Goal: Communication & Community: Answer question/provide support

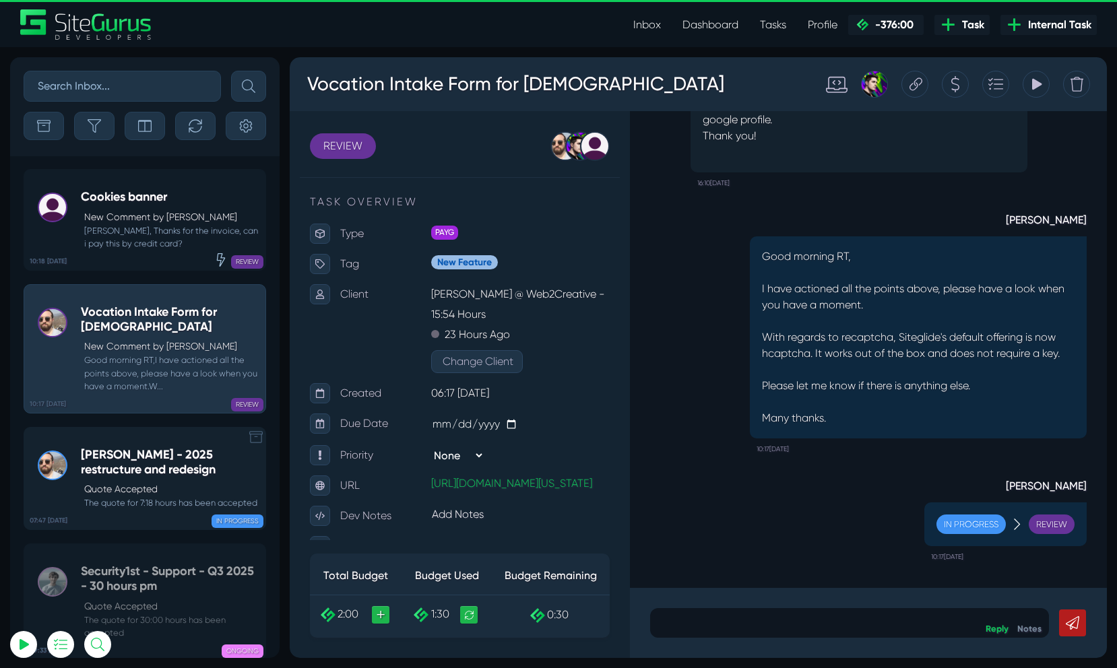
click at [184, 472] on h5 "[PERSON_NAME] - 2025 restructure and redesign" at bounding box center [170, 462] width 178 height 29
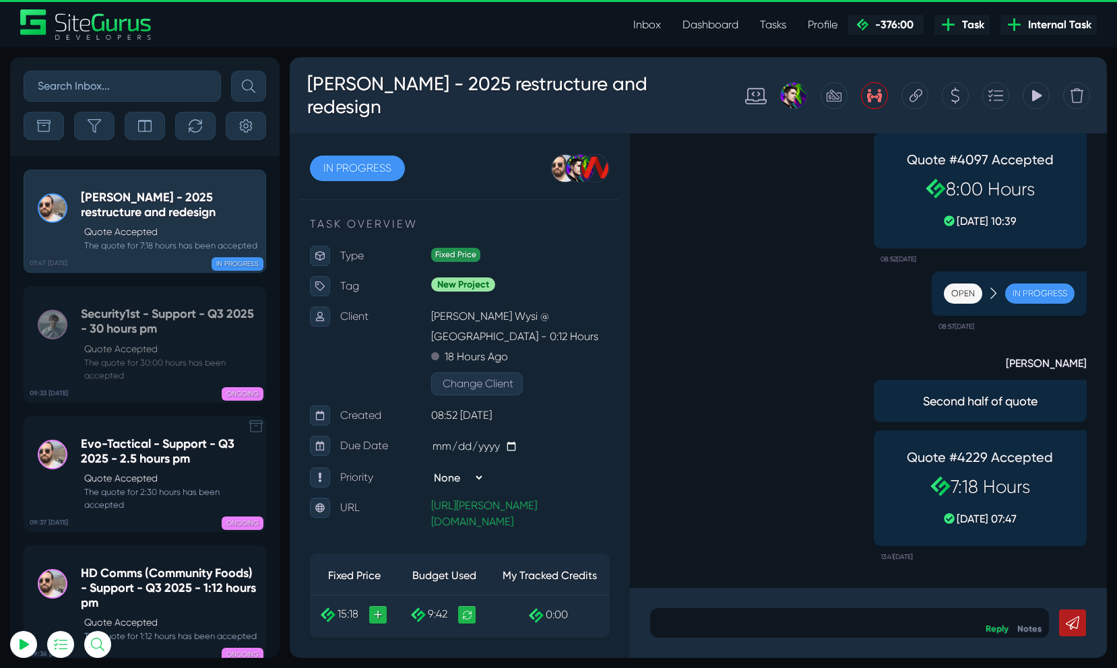
click at [253, 426] on icon at bounding box center [255, 426] width 13 height 13
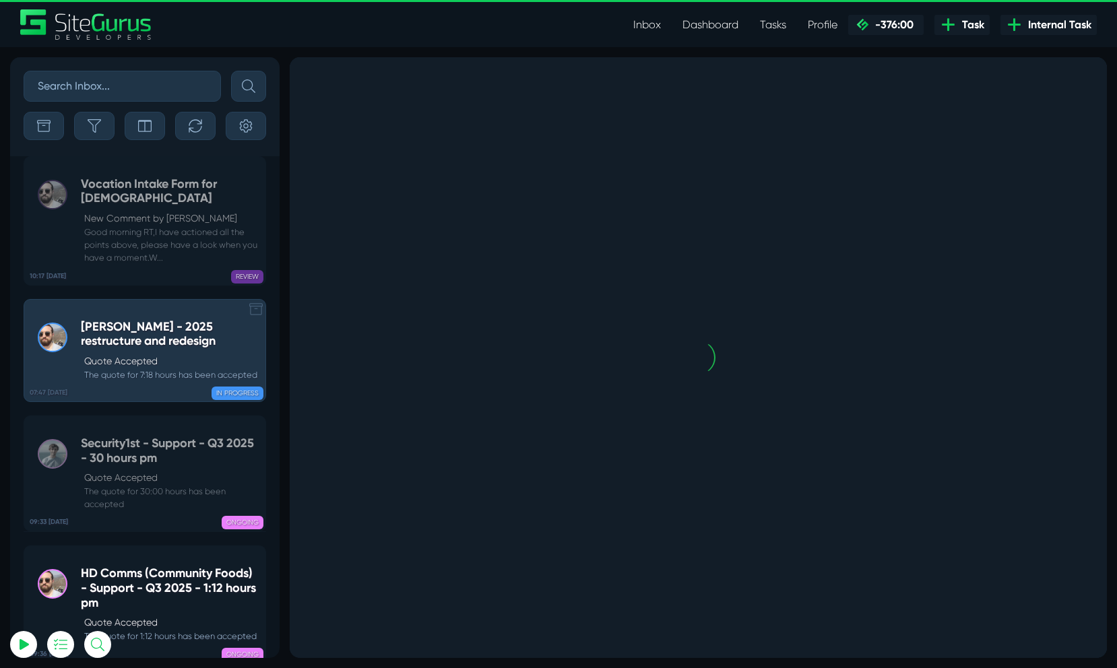
drag, startPoint x: 255, startPoint y: 296, endPoint x: 263, endPoint y: 325, distance: 29.6
click at [258, 300] on div "07:47 [DATE] [PERSON_NAME] - 2025 restructure and redesign Quote Accepted The q…" at bounding box center [144, 344] width 269 height 117
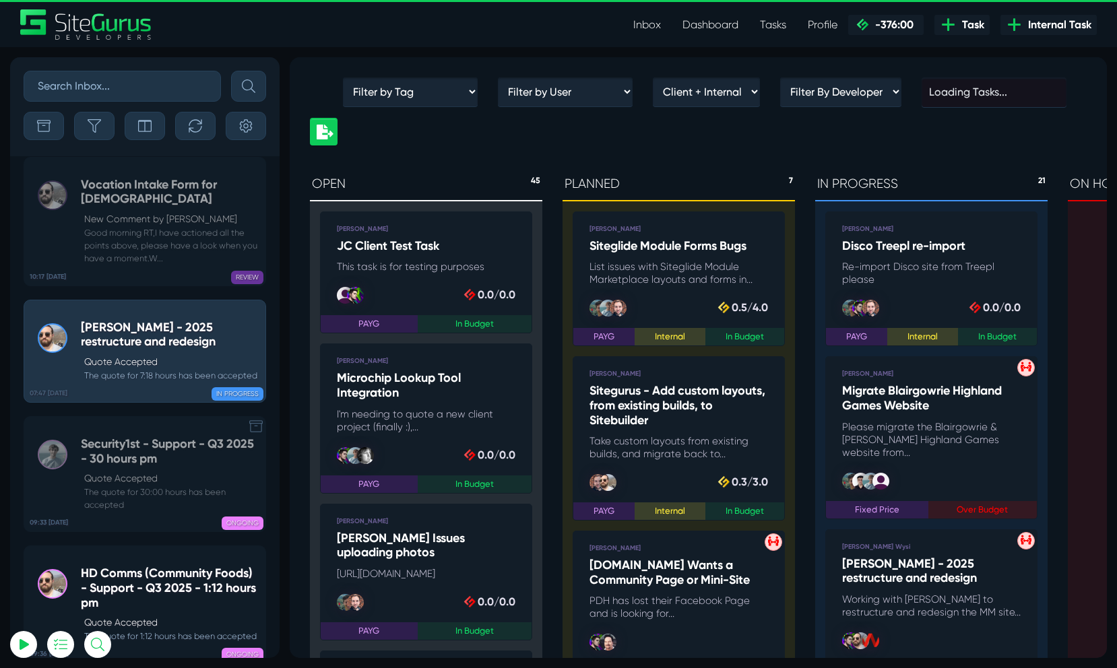
click at [254, 431] on icon at bounding box center [255, 426] width 13 height 12
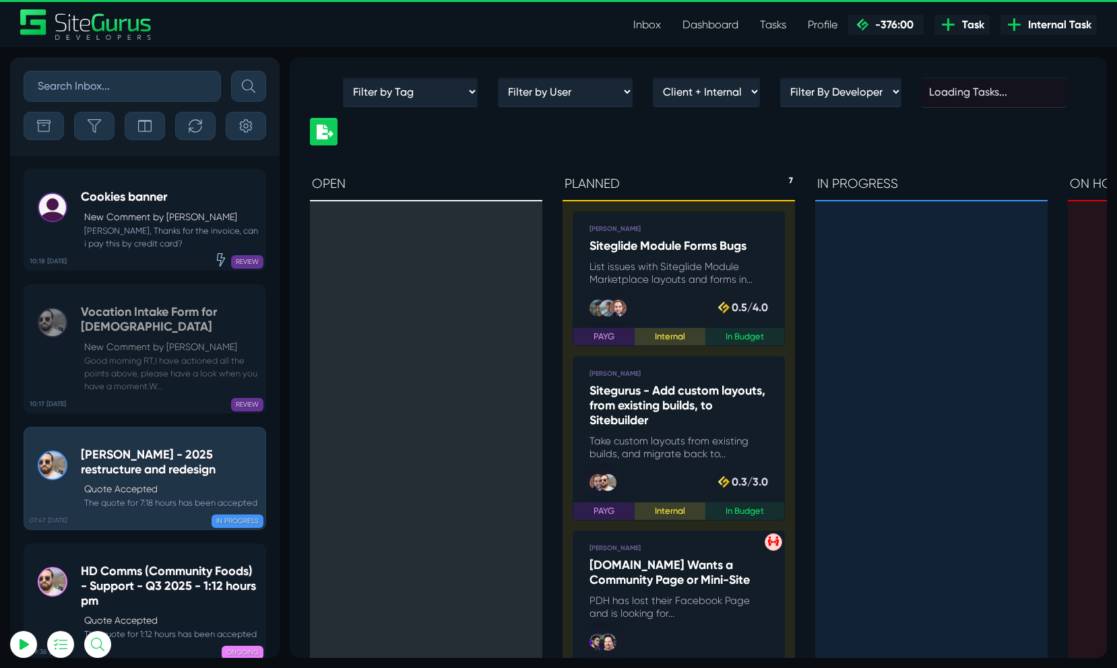
scroll to position [-1440, 0]
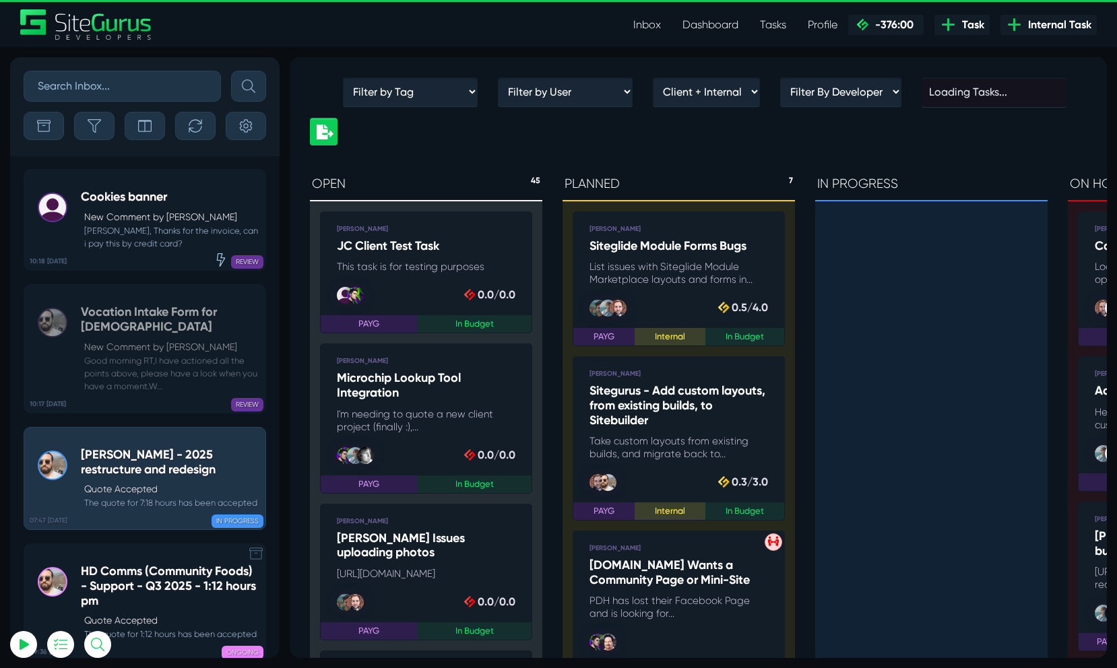
click at [255, 558] on icon at bounding box center [255, 553] width 13 height 13
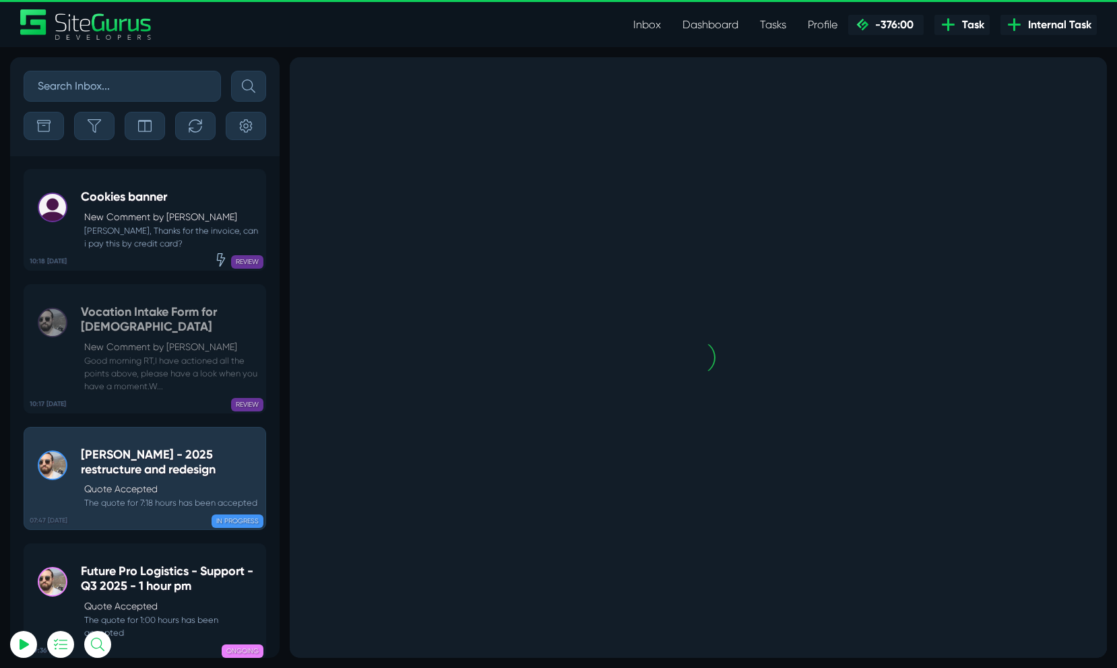
click at [255, 558] on icon at bounding box center [255, 553] width 13 height 13
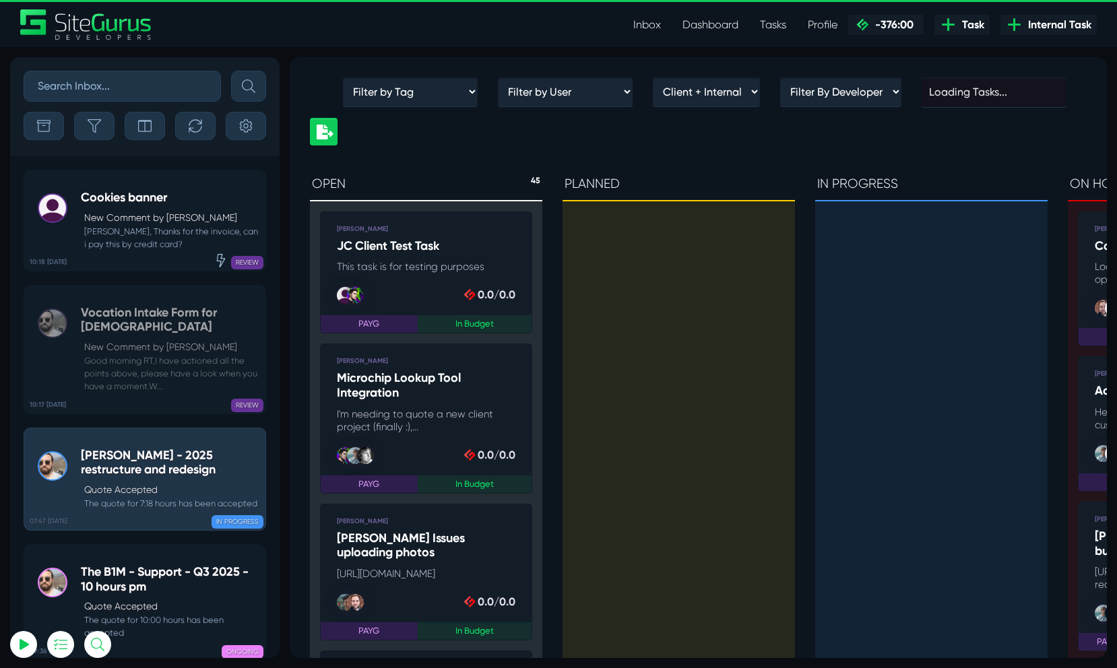
click at [255, 558] on icon at bounding box center [255, 554] width 13 height 13
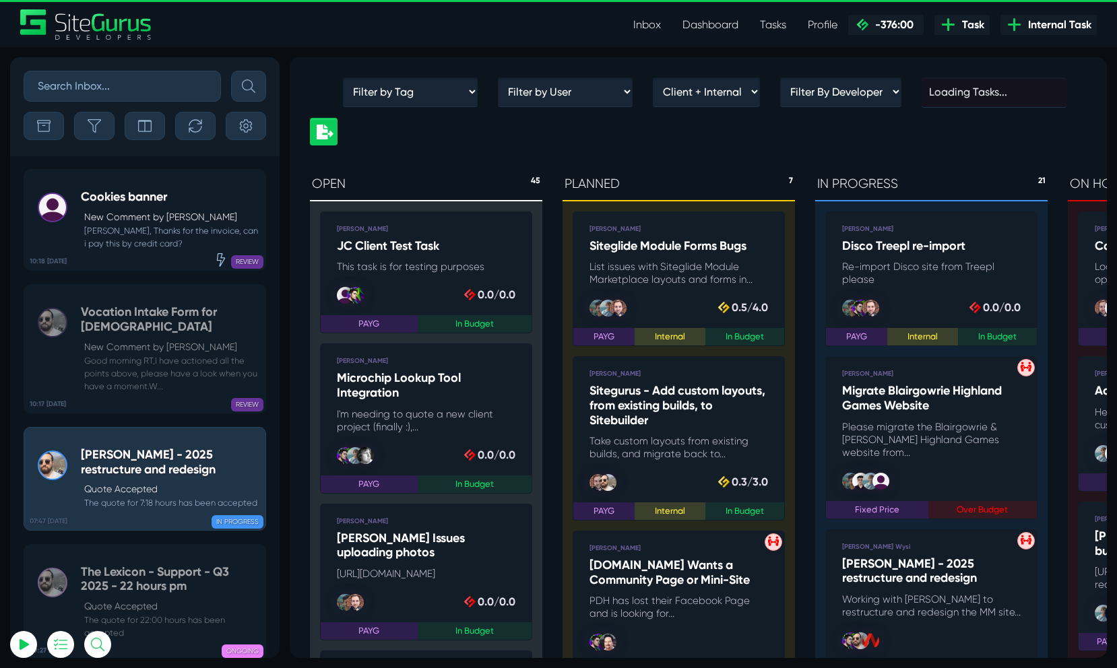
click at [255, 558] on icon at bounding box center [255, 554] width 13 height 13
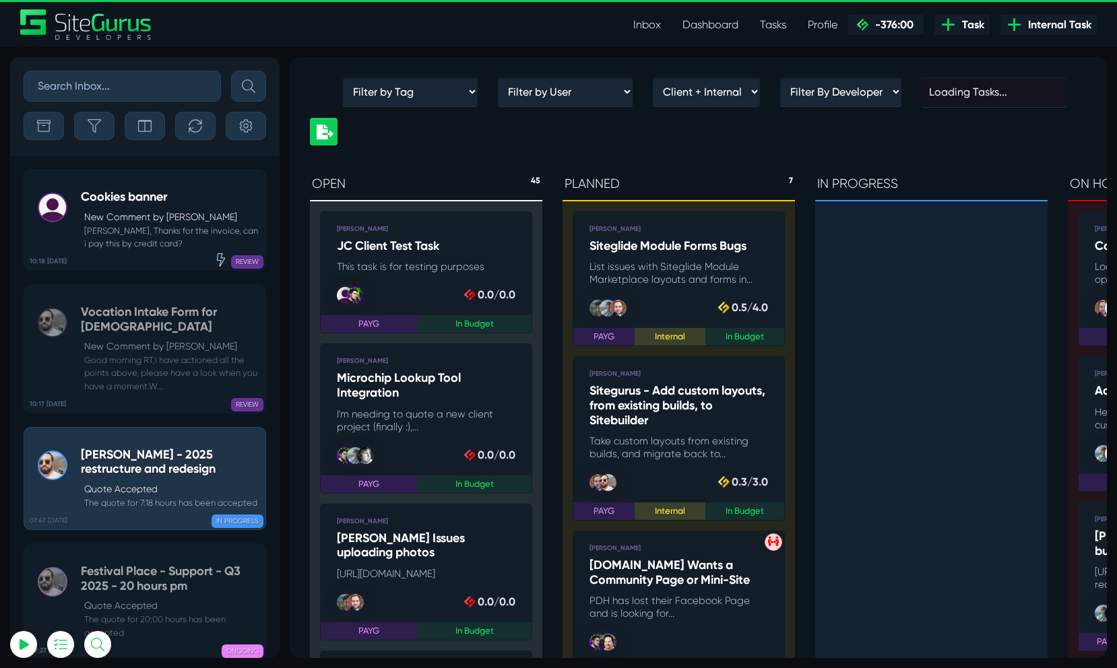
click at [255, 558] on icon at bounding box center [255, 553] width 13 height 13
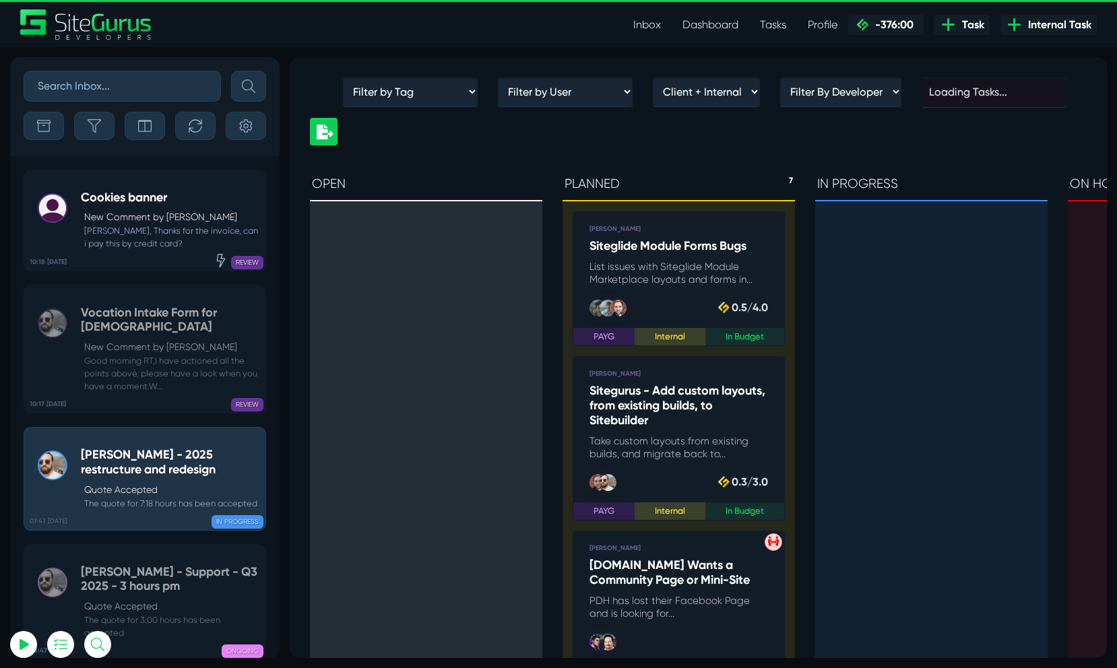
click at [255, 558] on icon at bounding box center [255, 554] width 13 height 13
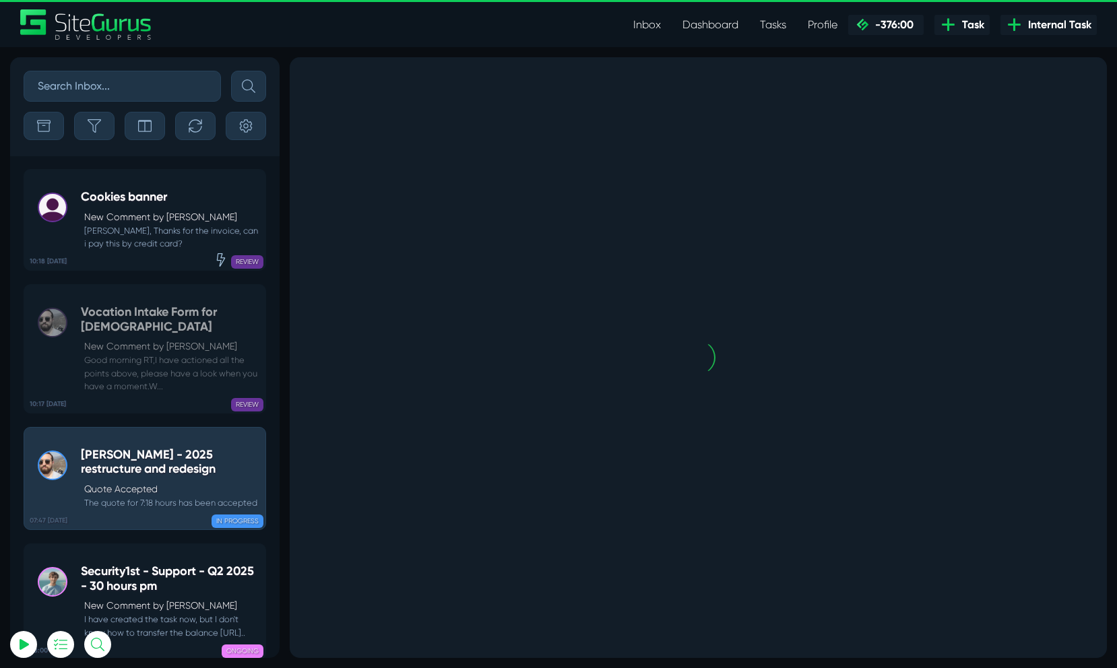
click at [255, 558] on icon at bounding box center [255, 553] width 13 height 13
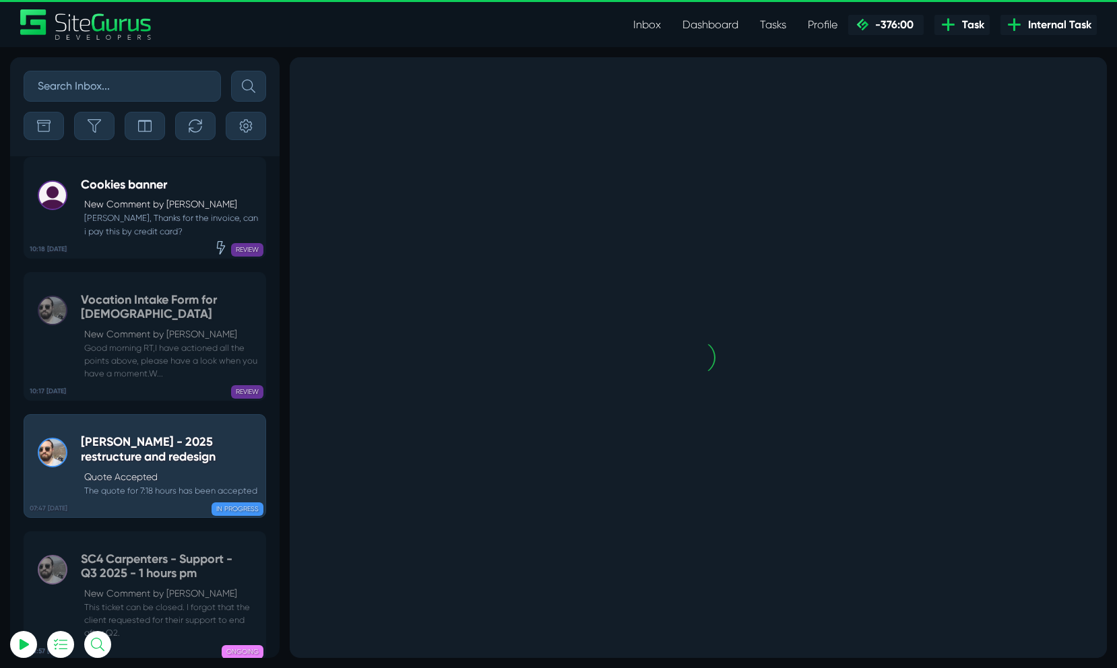
click at [255, 548] on icon at bounding box center [255, 541] width 13 height 13
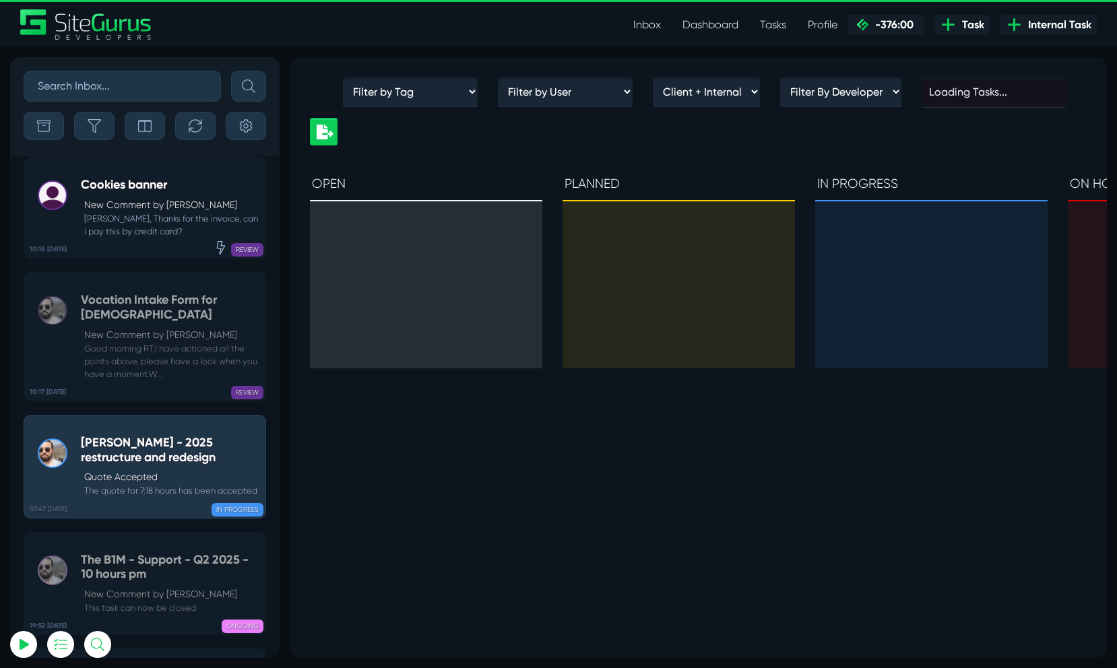
scroll to position [-375, 0]
click at [255, 548] on icon at bounding box center [255, 541] width 13 height 13
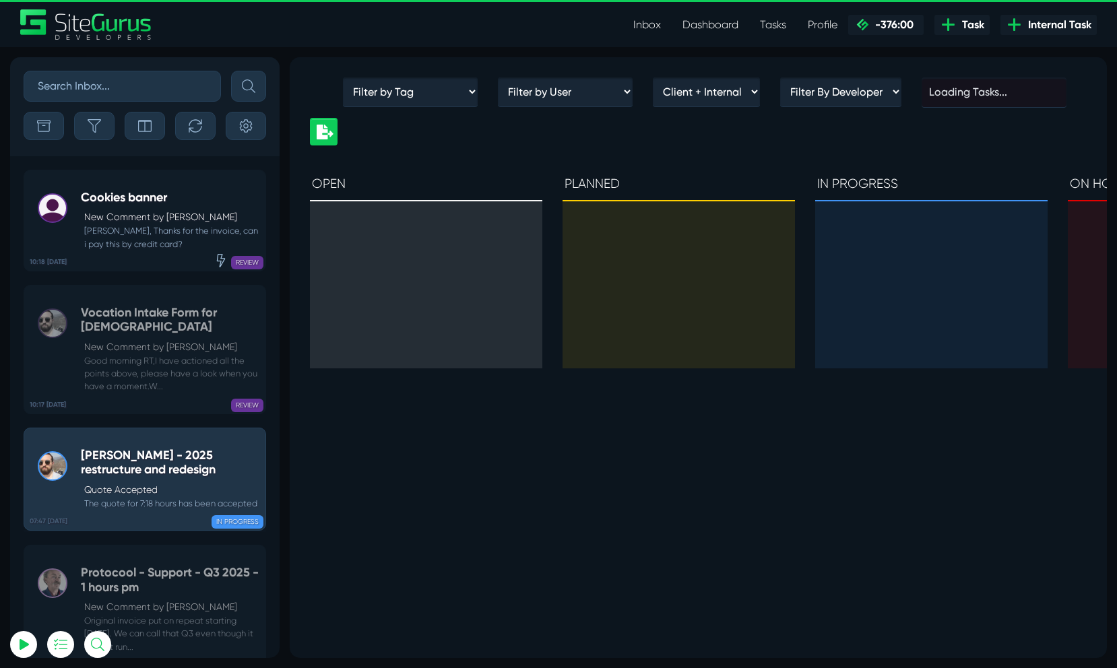
scroll to position [0, 0]
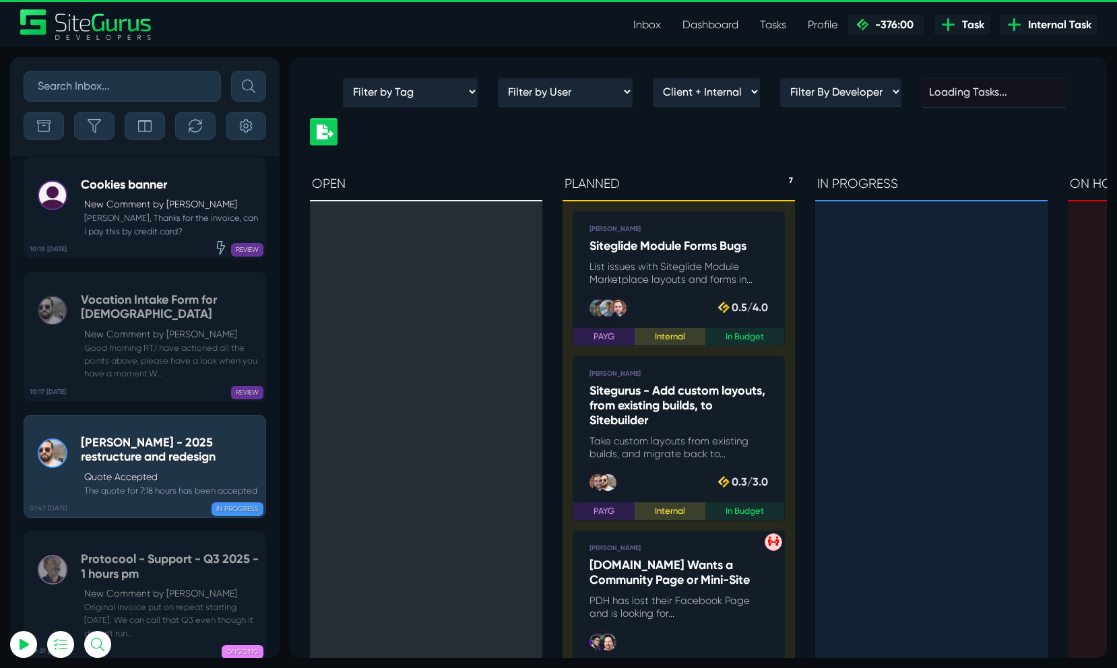
click at [255, 548] on icon at bounding box center [255, 541] width 13 height 13
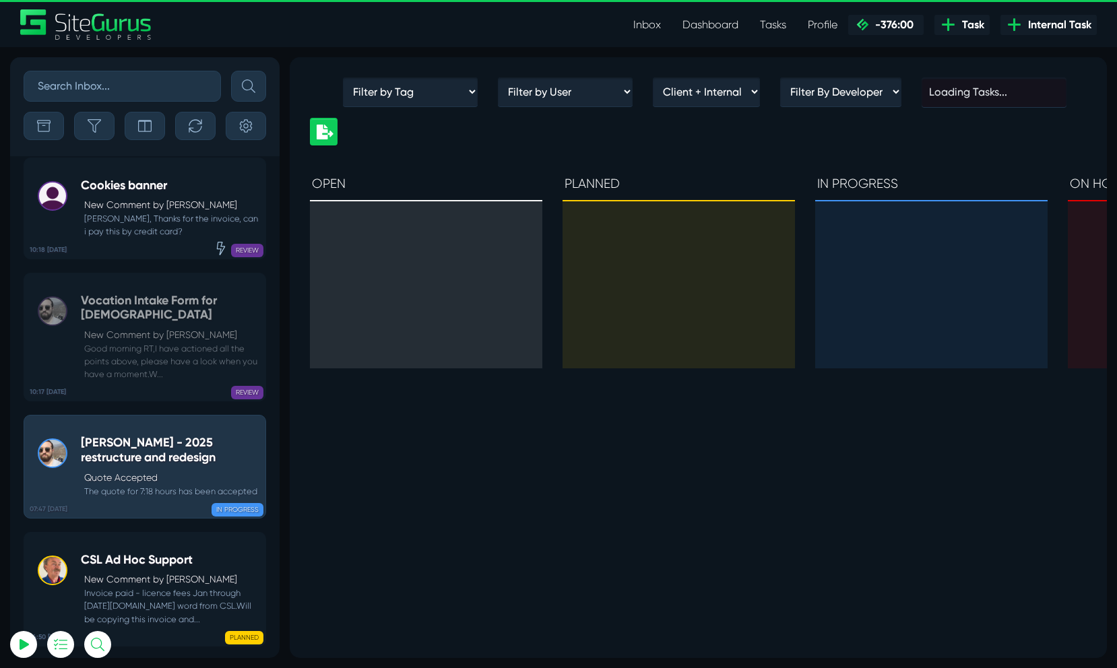
scroll to position [-116, 0]
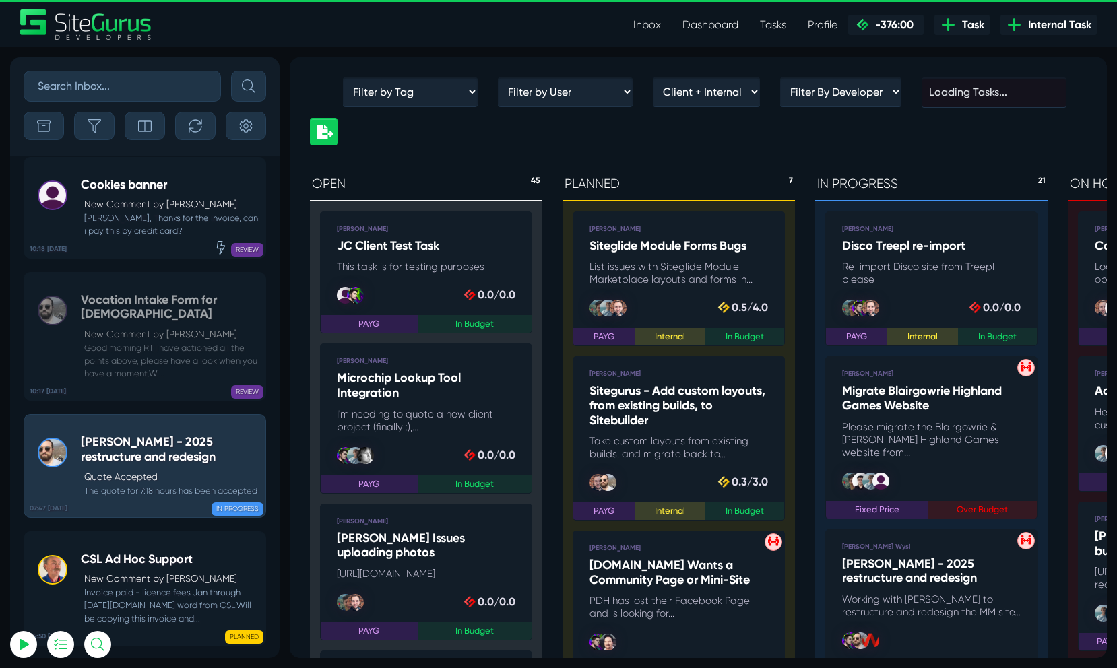
click at [255, 548] on icon at bounding box center [255, 541] width 13 height 13
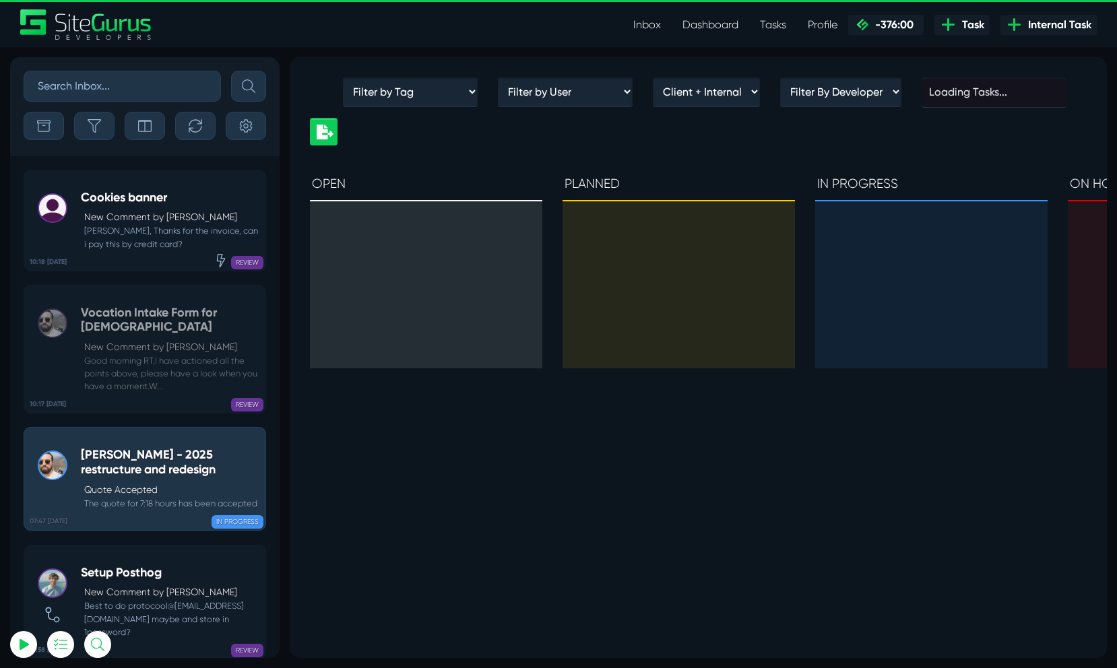
scroll to position [0, 0]
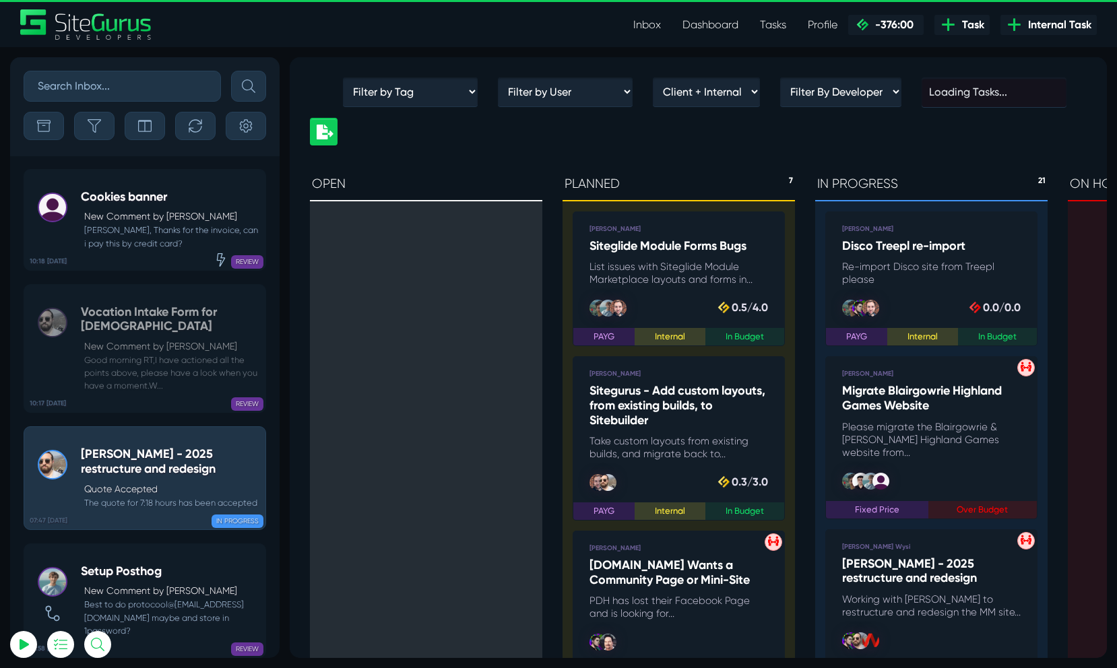
click at [255, 558] on icon at bounding box center [255, 553] width 13 height 13
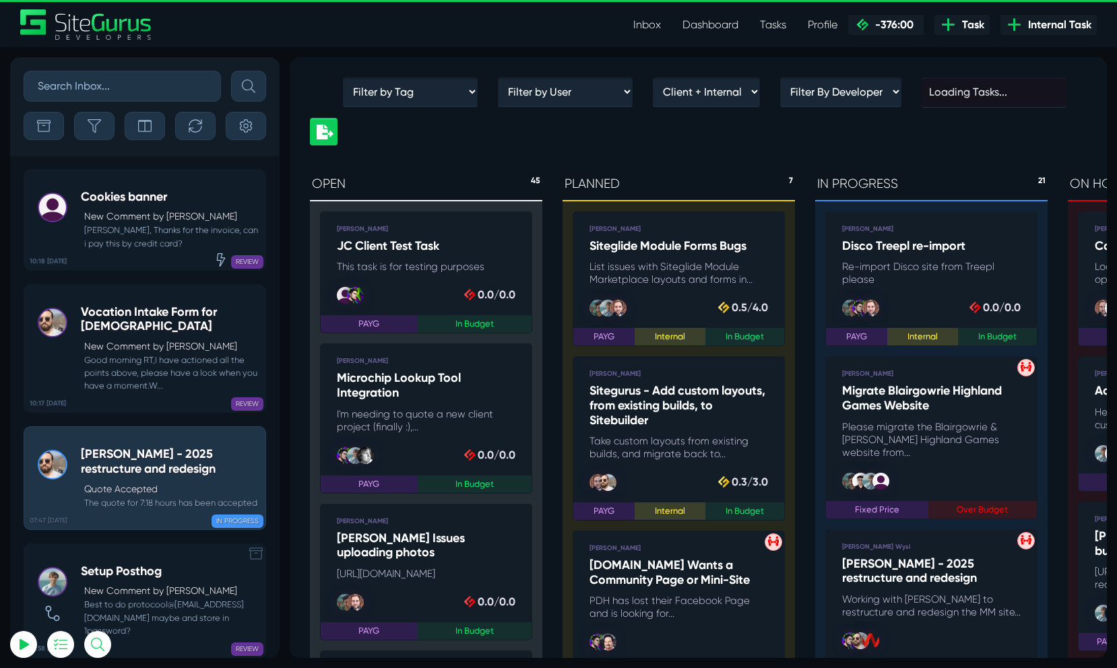
click at [257, 556] on icon at bounding box center [255, 553] width 13 height 13
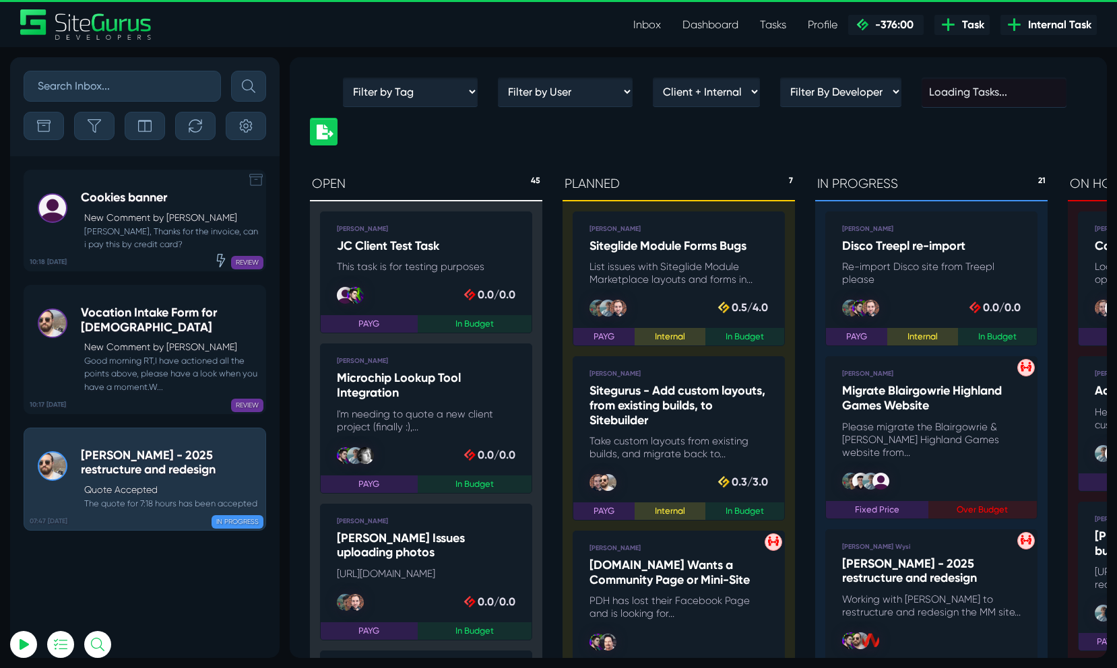
click at [253, 179] on icon at bounding box center [255, 179] width 13 height 13
